Goal: Task Accomplishment & Management: Manage account settings

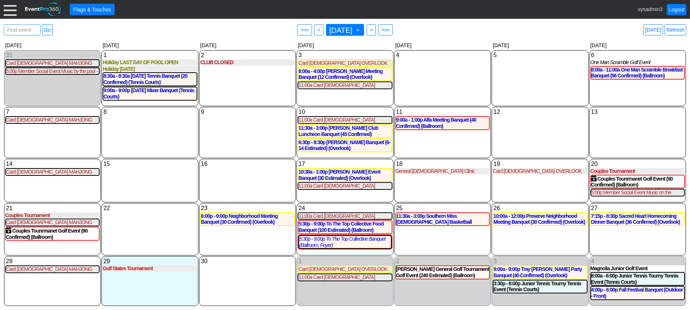
click at [25, 29] on span "Find event: enter title" at bounding box center [22, 34] width 33 height 18
click at [14, 9] on div at bounding box center [10, 9] width 13 height 13
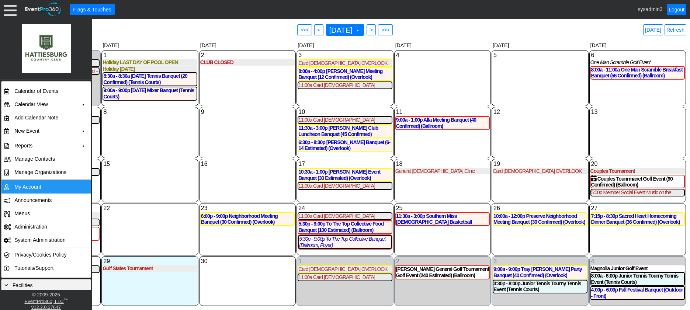
click at [24, 182] on td "My Account" at bounding box center [44, 186] width 66 height 13
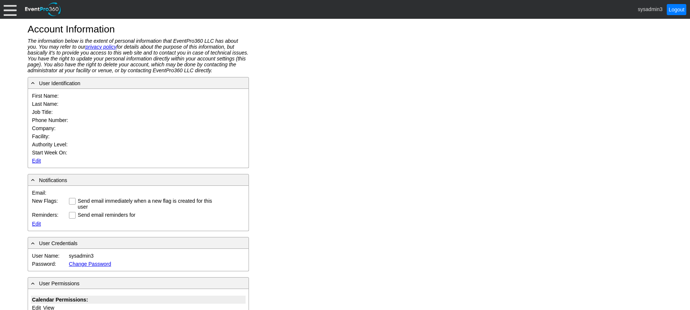
type input "System"
type input "Administrator"
type input "System Administrator"
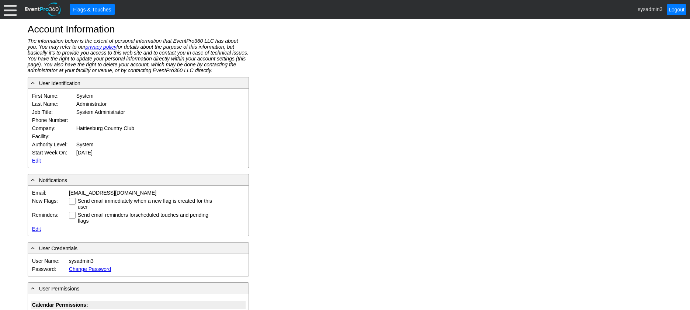
click at [38, 159] on link "Edit" at bounding box center [36, 161] width 9 height 6
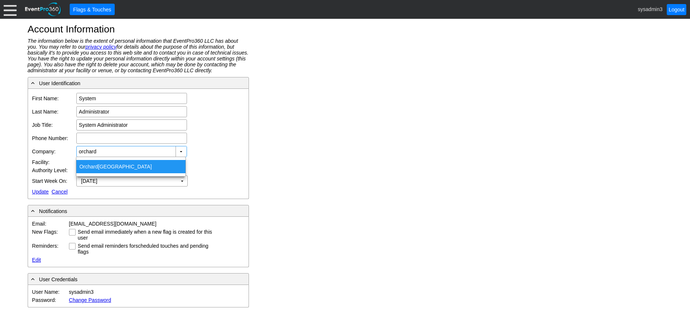
click at [116, 167] on div "Orchard Creek Golf Course" at bounding box center [130, 166] width 109 height 13
type input "[GEOGRAPHIC_DATA]"
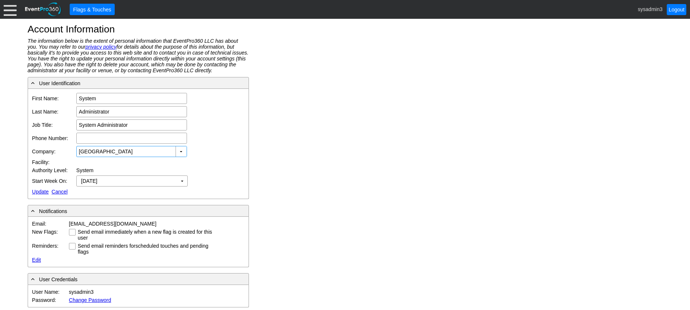
click at [35, 191] on link "Update" at bounding box center [40, 192] width 17 height 6
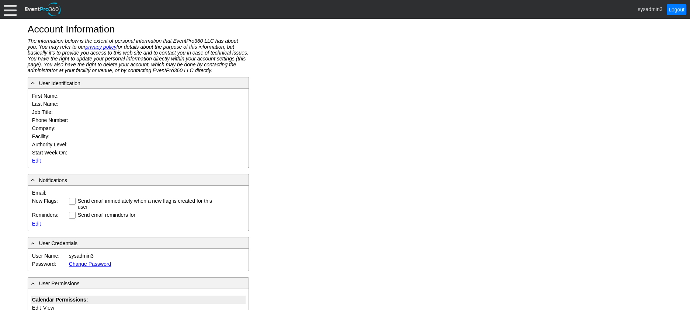
click at [7, 14] on div at bounding box center [10, 9] width 13 height 13
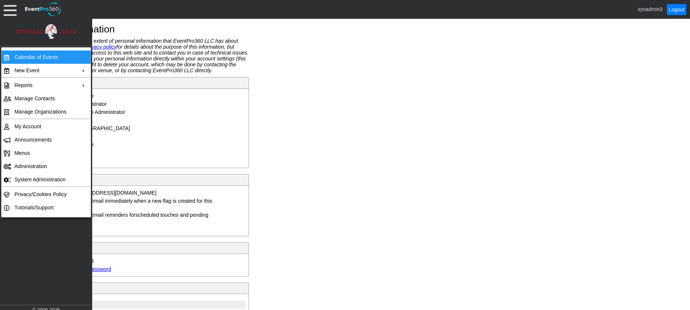
click at [48, 58] on td "Calendar of Events" at bounding box center [44, 56] width 66 height 13
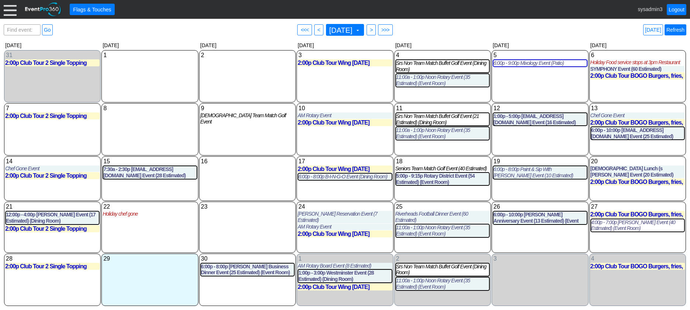
click at [672, 32] on link "Refresh" at bounding box center [675, 29] width 22 height 11
click at [678, 7] on link "Logout" at bounding box center [676, 9] width 20 height 11
